Goal: Information Seeking & Learning: Understand process/instructions

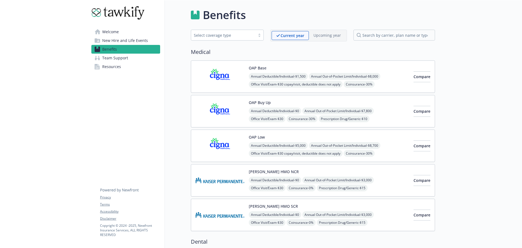
click at [135, 62] on link "Resources" at bounding box center [125, 66] width 69 height 9
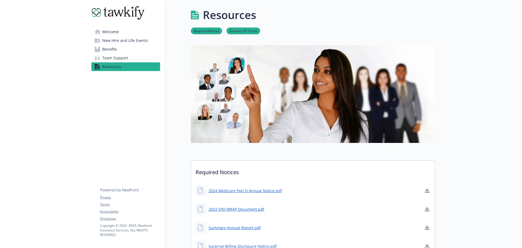
click at [133, 37] on span "New Hire and Life Events" at bounding box center [125, 40] width 46 height 9
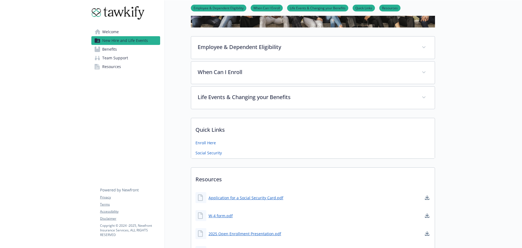
scroll to position [70, 0]
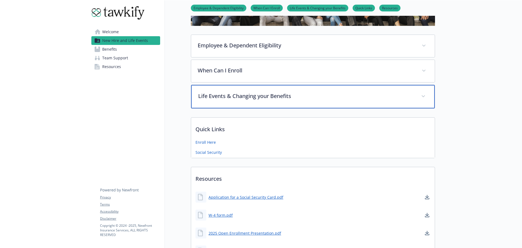
click at [278, 102] on div "Life Events & Changing your Benefits" at bounding box center [313, 96] width 244 height 23
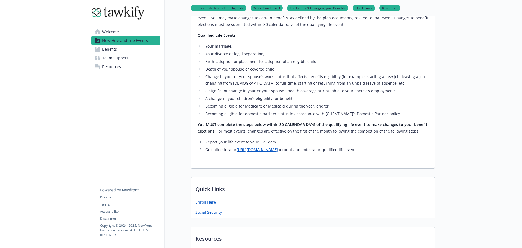
scroll to position [177, 0]
